Goal: Task Accomplishment & Management: Manage account settings

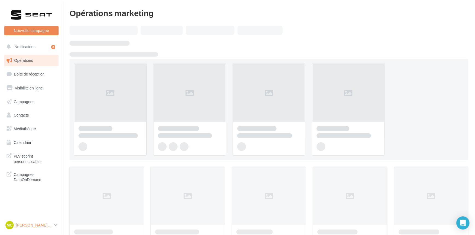
click at [49, 225] on p "[PERSON_NAME] [PERSON_NAME]" at bounding box center [34, 224] width 36 height 5
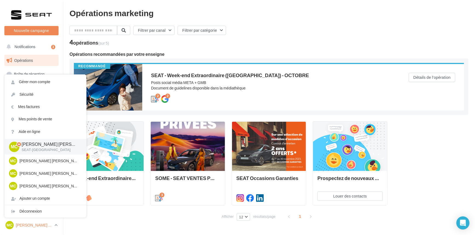
click at [49, 225] on p "[PERSON_NAME]" at bounding box center [34, 224] width 36 height 5
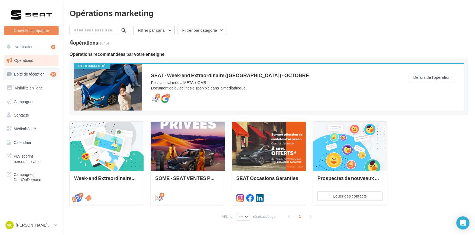
click at [49, 73] on link "Boîte de réception 20" at bounding box center [31, 74] width 56 height 12
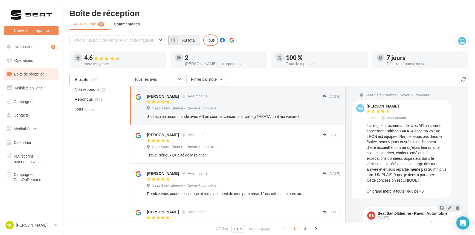
click at [184, 36] on button "Au total" at bounding box center [189, 40] width 23 height 9
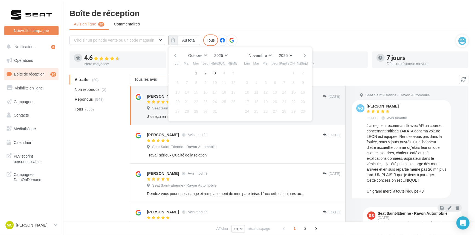
click at [176, 56] on button "button" at bounding box center [175, 56] width 5 height 8
click at [178, 73] on button "1" at bounding box center [177, 73] width 8 height 8
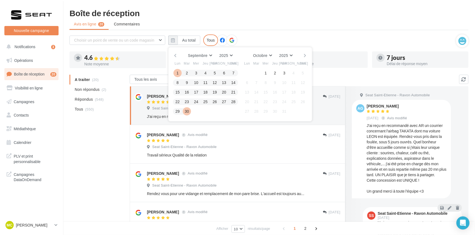
click at [189, 109] on button "30" at bounding box center [187, 111] width 8 height 8
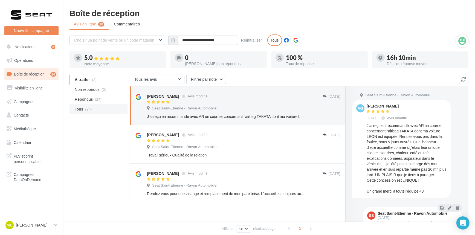
click at [99, 107] on li "Tous (24)" at bounding box center [99, 109] width 58 height 10
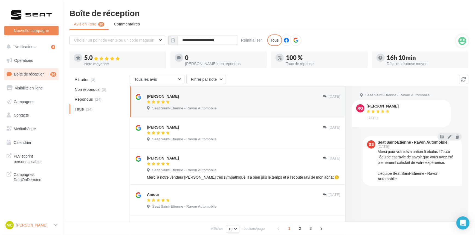
click at [42, 220] on link "MC [PERSON_NAME] SEAT-[GEOGRAPHIC_DATA]" at bounding box center [31, 225] width 54 height 10
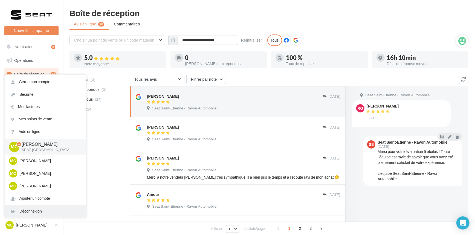
click at [45, 212] on div "Déconnexion" at bounding box center [46, 211] width 82 height 12
